Goal: Information Seeking & Learning: Find specific fact

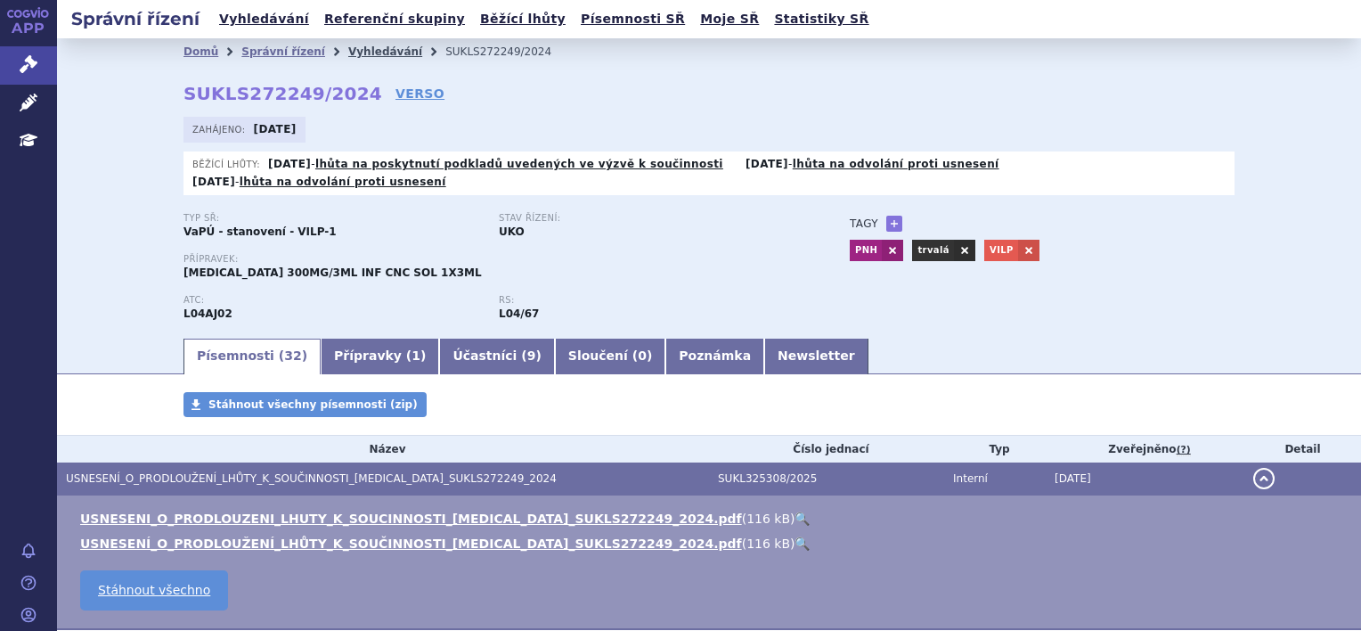
click at [353, 57] on link "Vyhledávání" at bounding box center [385, 51] width 74 height 12
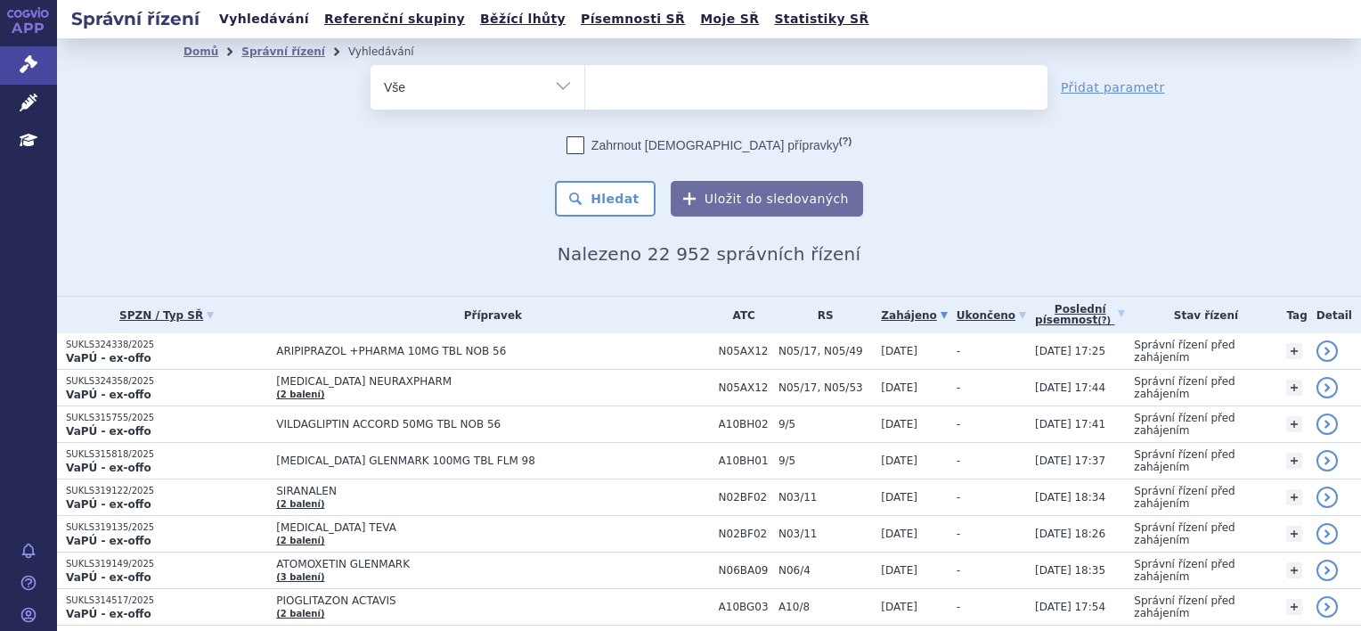
click at [256, 29] on link "Vyhledávání" at bounding box center [264, 19] width 101 height 24
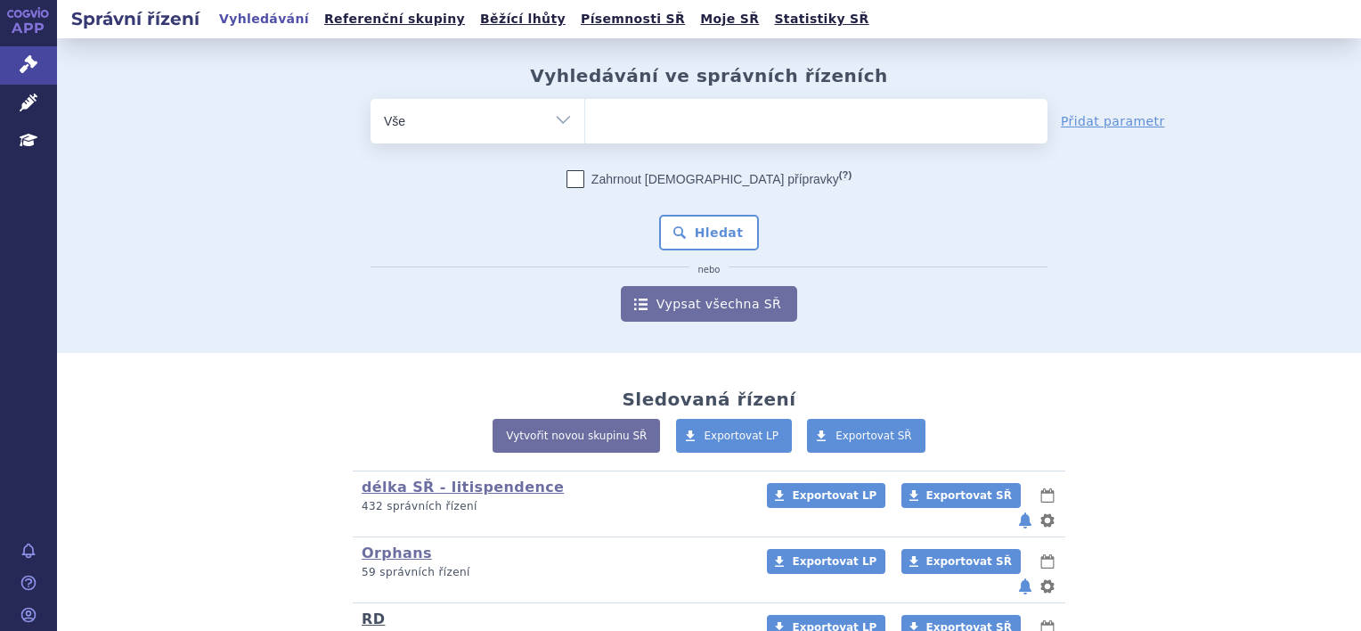
click at [363, 610] on link "RD" at bounding box center [373, 618] width 23 height 17
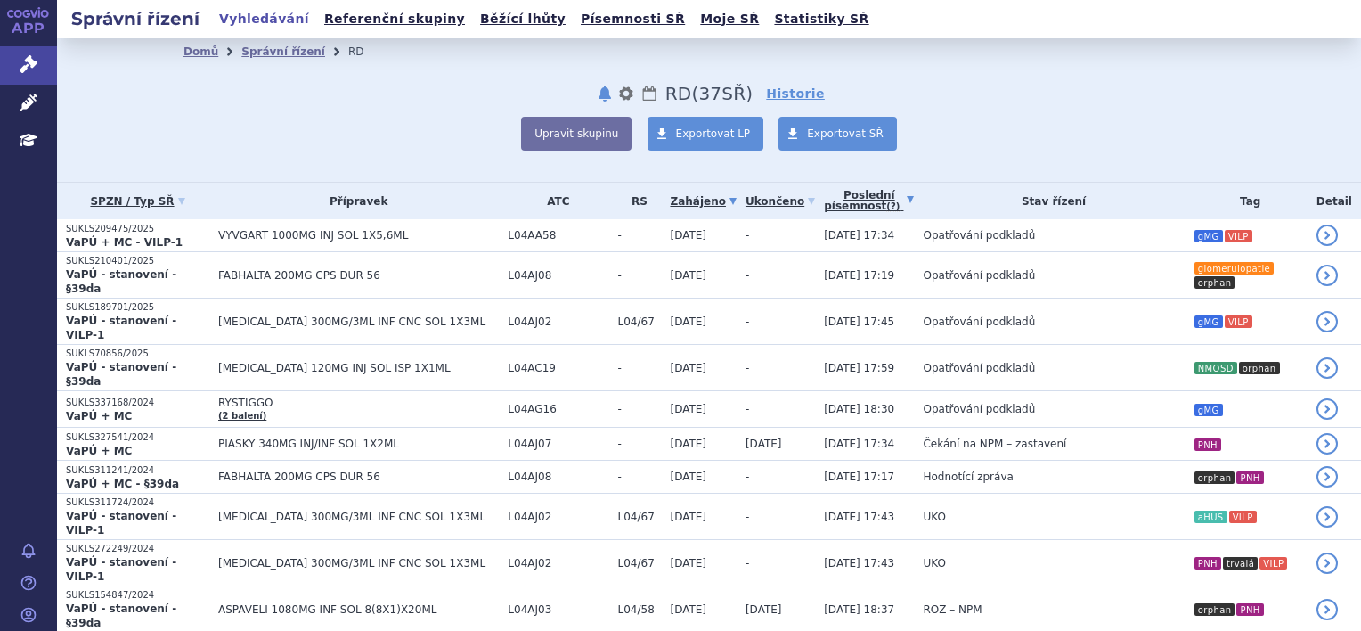
click at [824, 211] on link "Poslední písemnost (?)" at bounding box center [869, 201] width 90 height 37
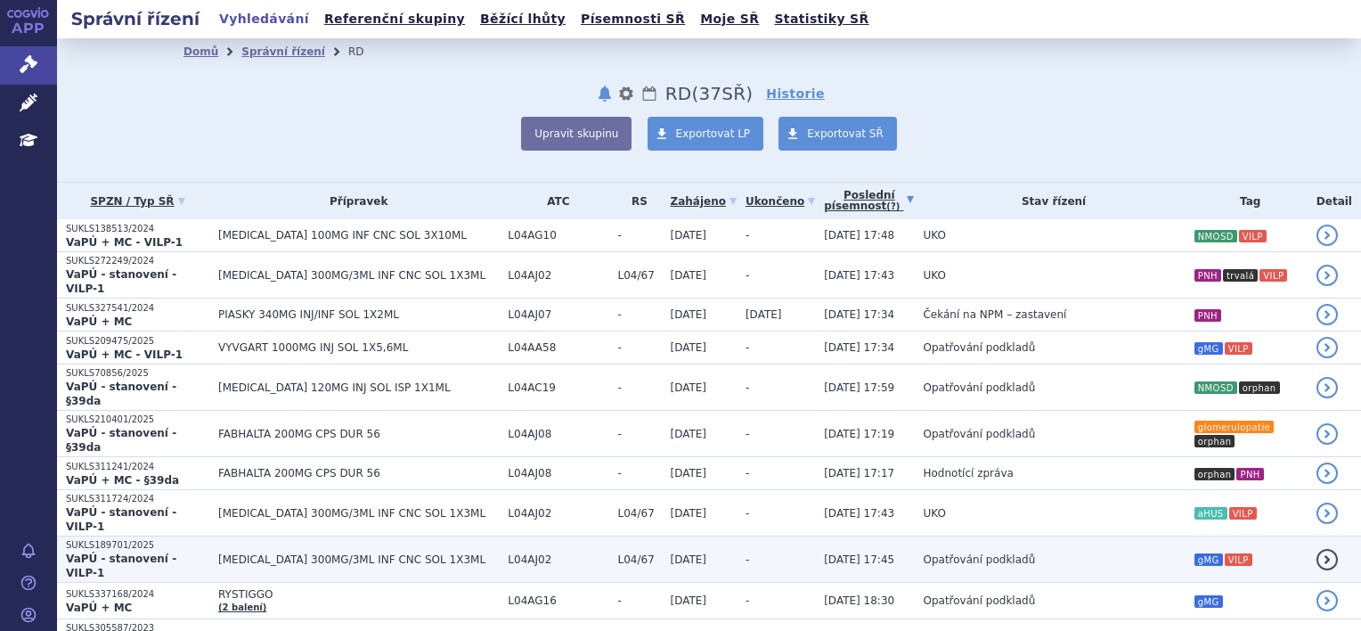
click at [313, 536] on td "[MEDICAL_DATA] 300MG/3ML INF CNC SOL 1X3ML" at bounding box center [354, 559] width 290 height 46
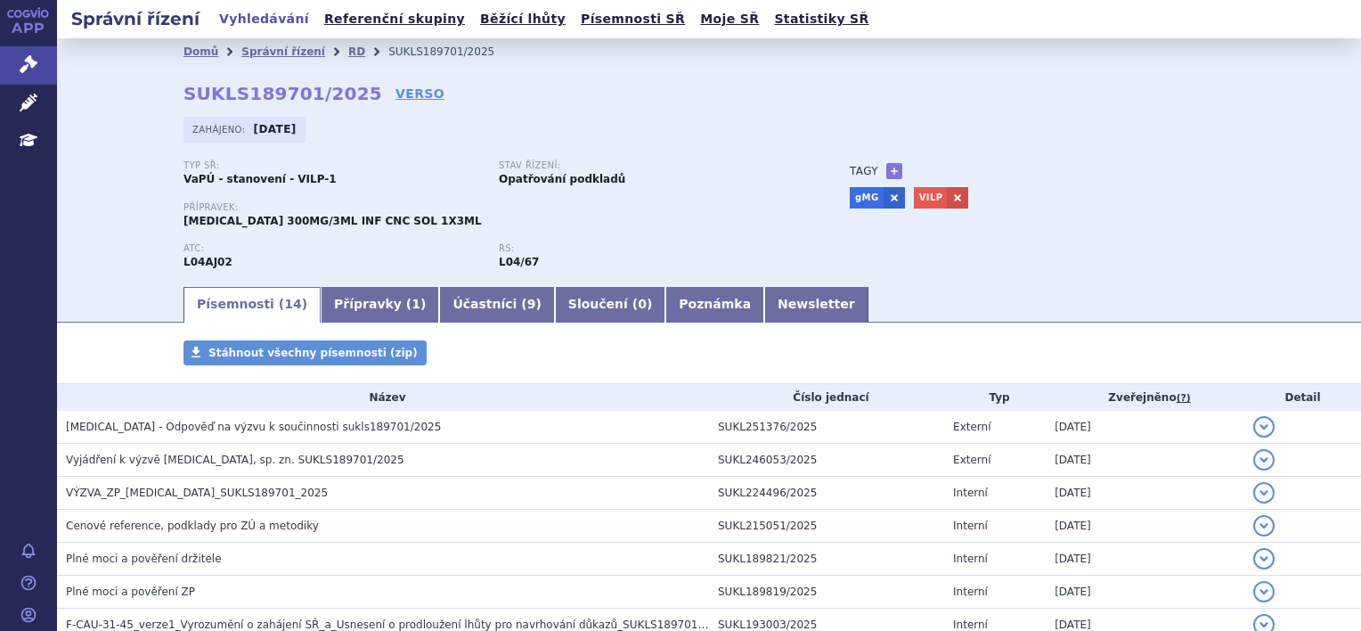
click at [376, 103] on div "Domů Správní řízení RD SUKLS189701/2025 SUKLS189701/2025 VERSO [GEOGRAPHIC_DATA…" at bounding box center [709, 174] width 1122 height 219
click at [396, 97] on link "VERSO" at bounding box center [420, 94] width 49 height 18
click at [396, 87] on link "VERSO" at bounding box center [420, 94] width 49 height 18
click at [282, 53] on link "Správní řízení" at bounding box center [283, 51] width 84 height 12
click at [348, 50] on link "RD" at bounding box center [356, 51] width 17 height 12
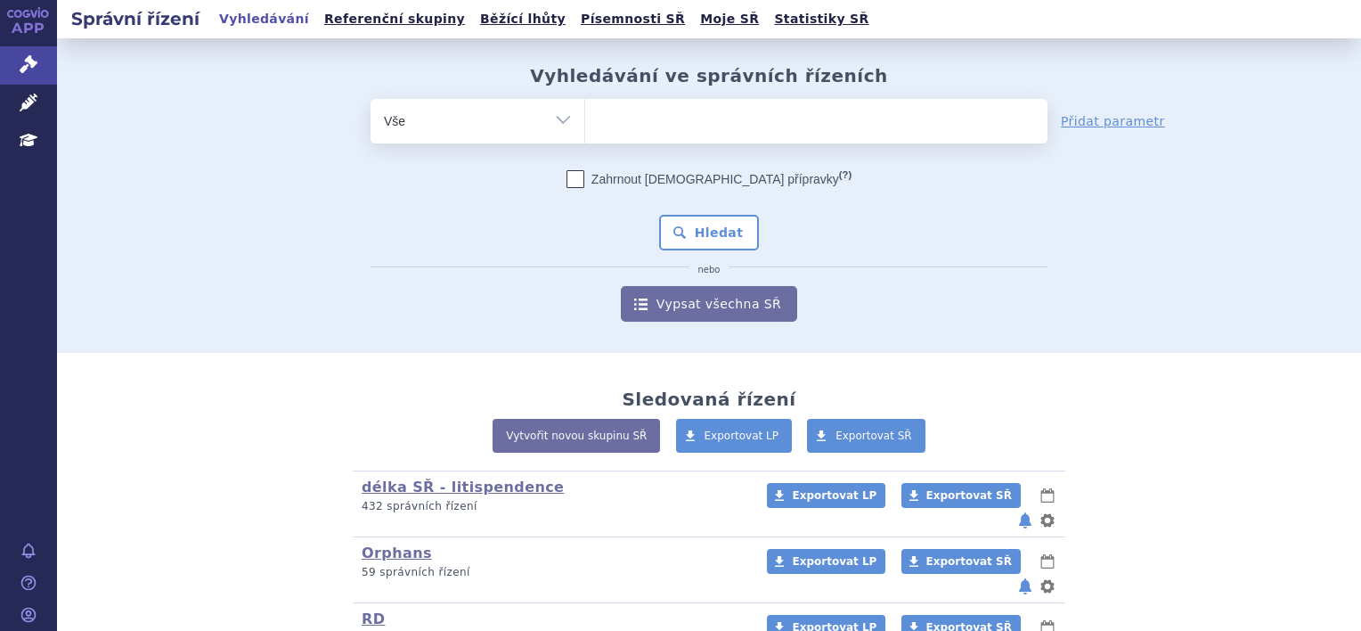
click at [588, 110] on ul at bounding box center [816, 117] width 462 height 37
click at [585, 110] on select at bounding box center [584, 120] width 1 height 45
type input "ry"
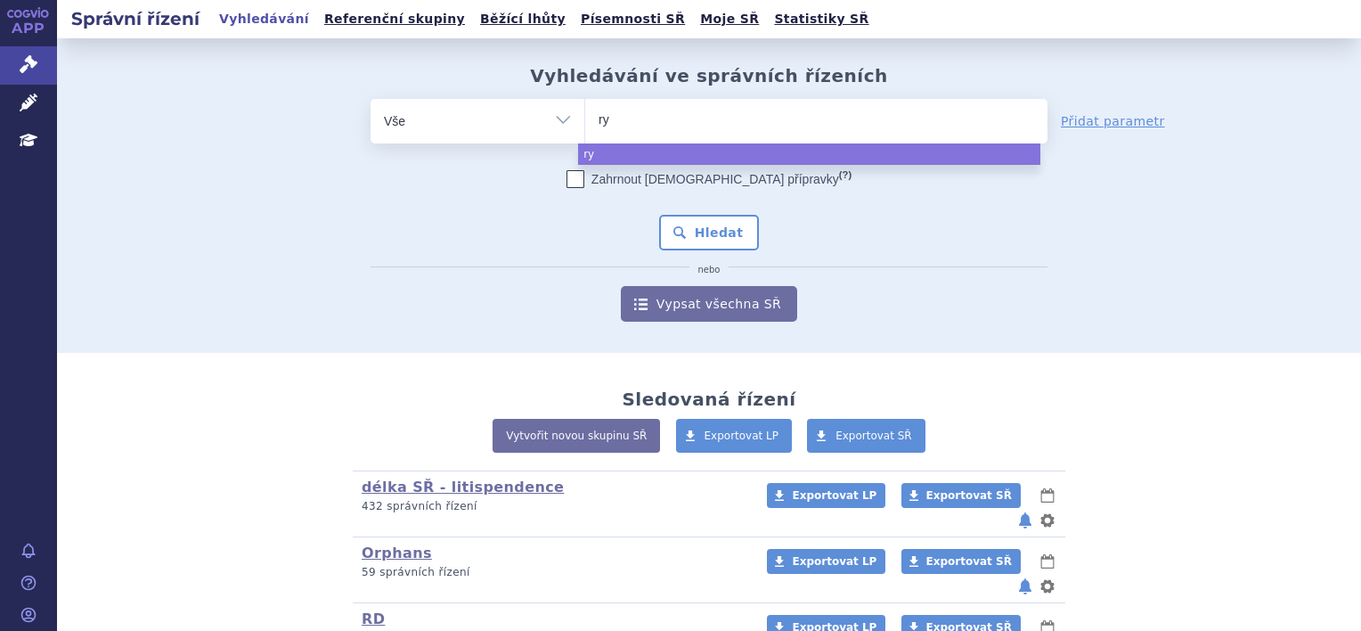
type input "rys"
type input "ryst"
type input "rysti"
type input "rystigg"
type input "rystiggo"
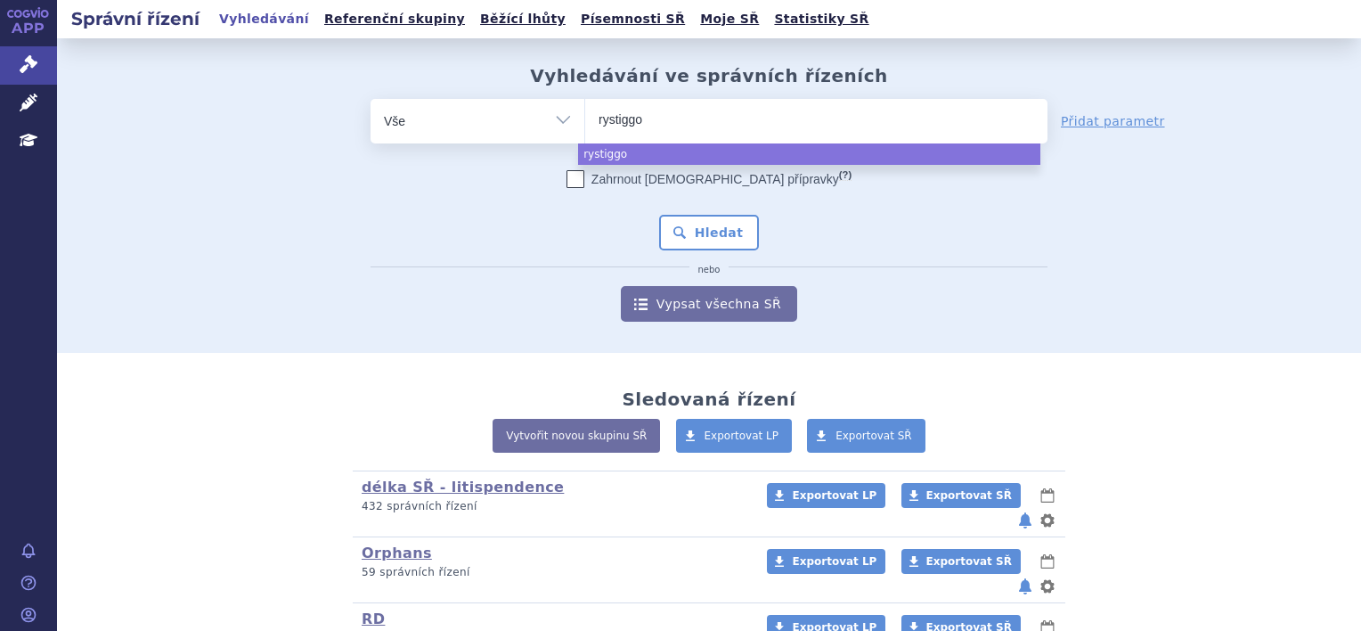
select select "rystiggo"
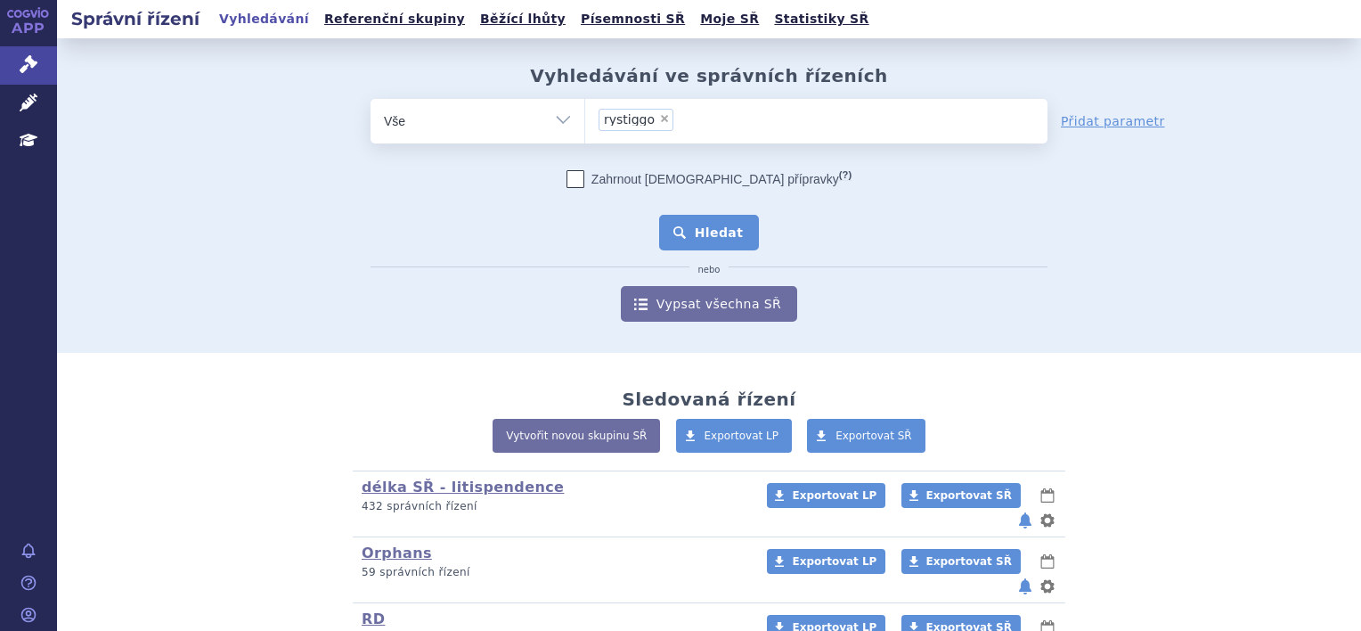
click at [686, 220] on button "Hledat" at bounding box center [709, 233] width 101 height 36
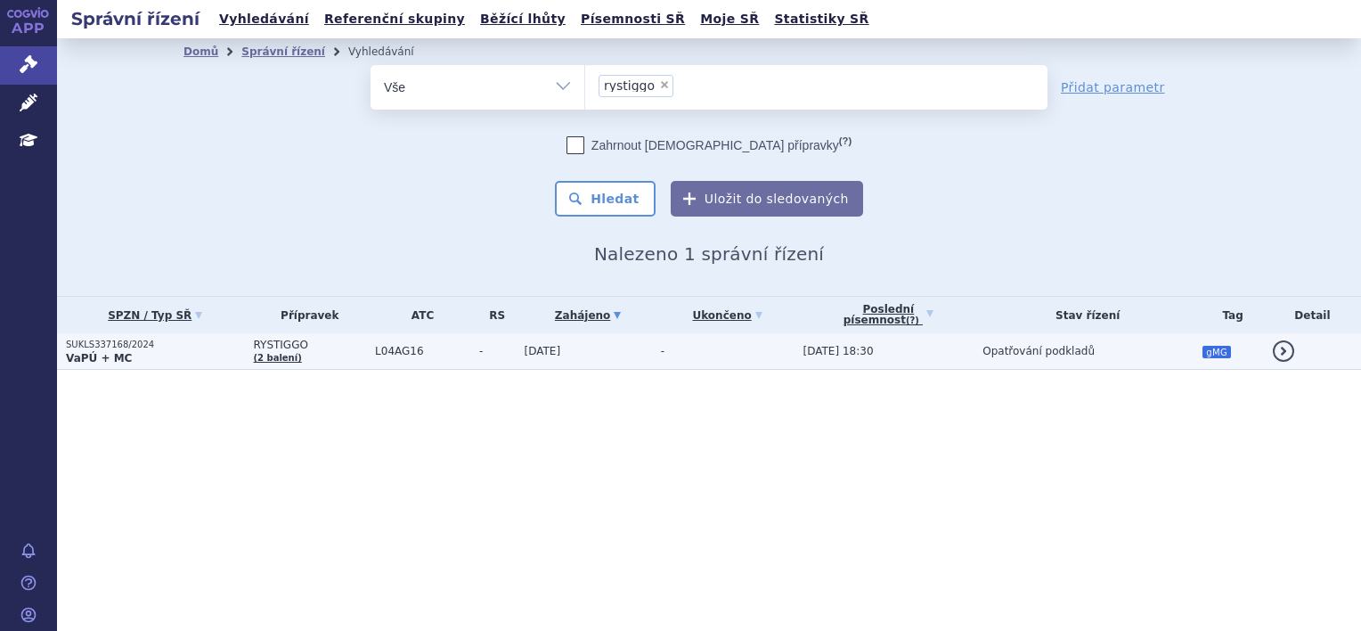
click at [725, 352] on td "-" at bounding box center [723, 351] width 143 height 37
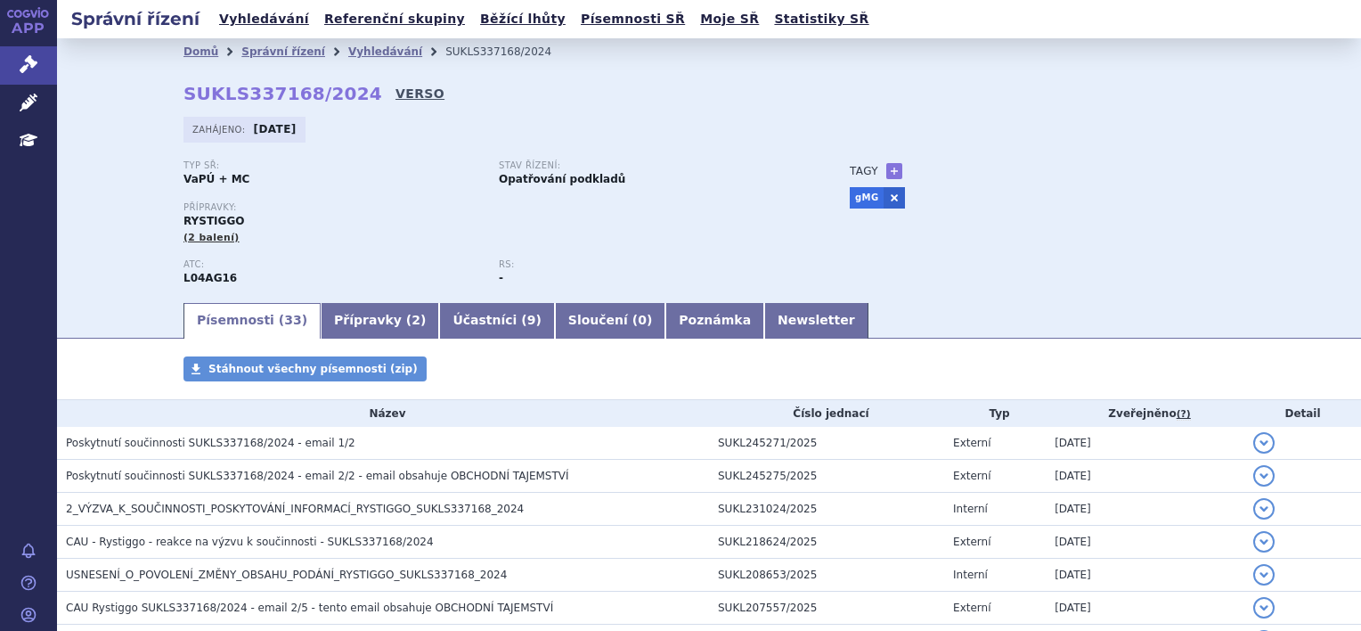
click at [396, 97] on link "VERSO" at bounding box center [420, 94] width 49 height 18
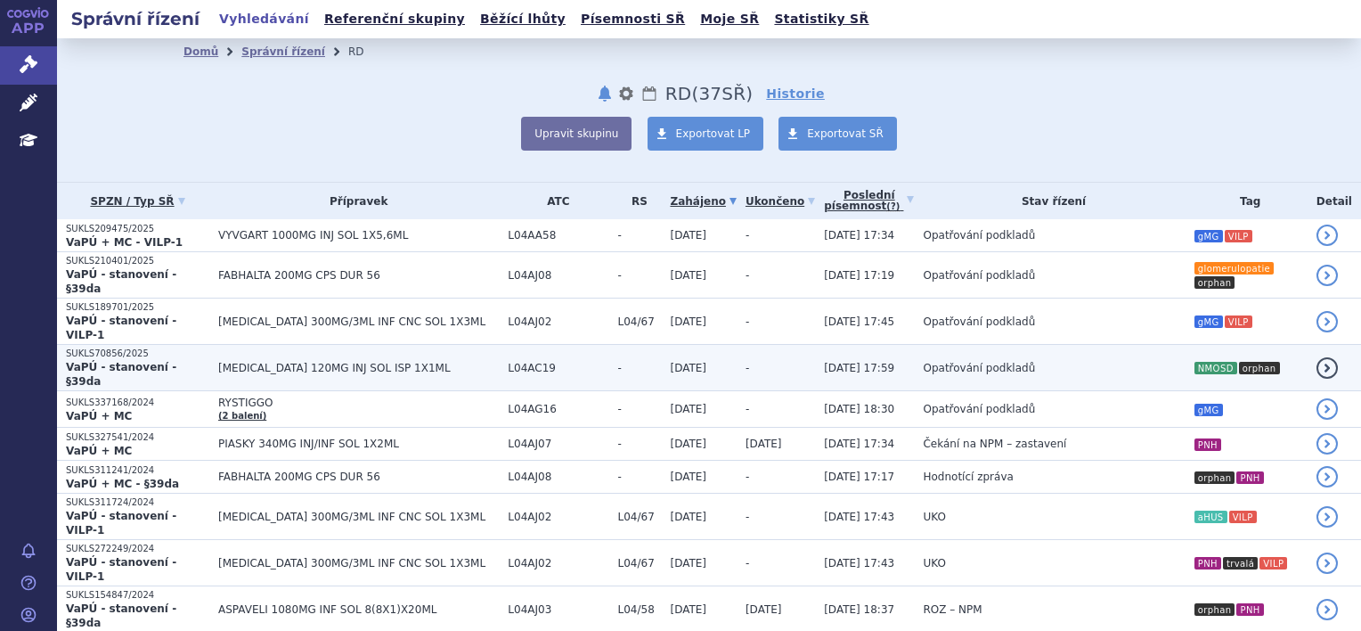
click at [923, 362] on span "Opatřování podkladů" at bounding box center [979, 368] width 112 height 12
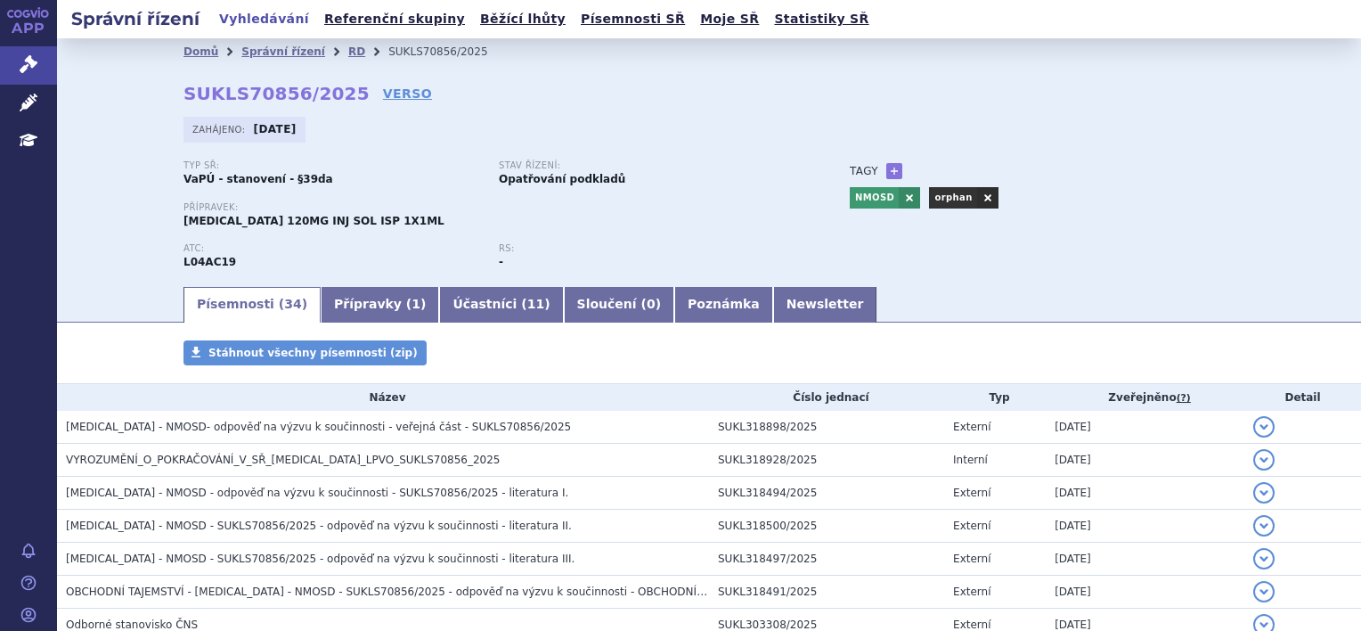
click at [877, 274] on div "Typ SŘ: VaPÚ - stanovení - §39da Stav řízení: Opatřování podkladů Přípravek: [M…" at bounding box center [709, 222] width 1051 height 124
